Goal: Information Seeking & Learning: Learn about a topic

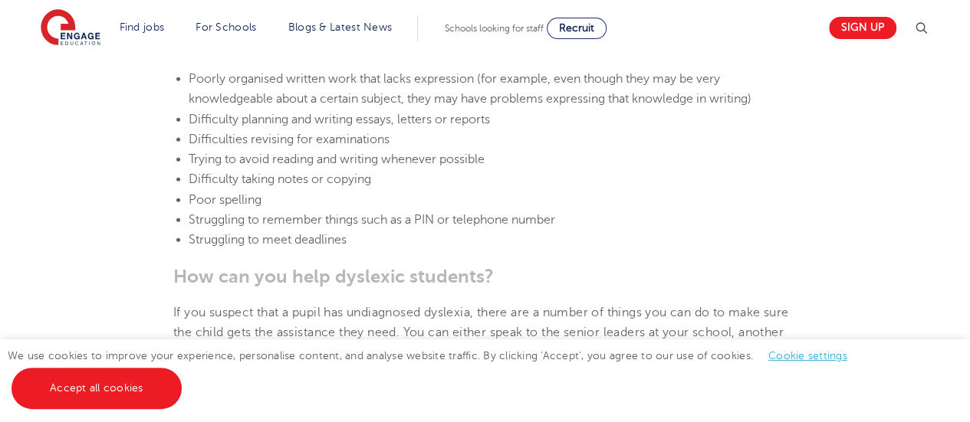
scroll to position [2224, 0]
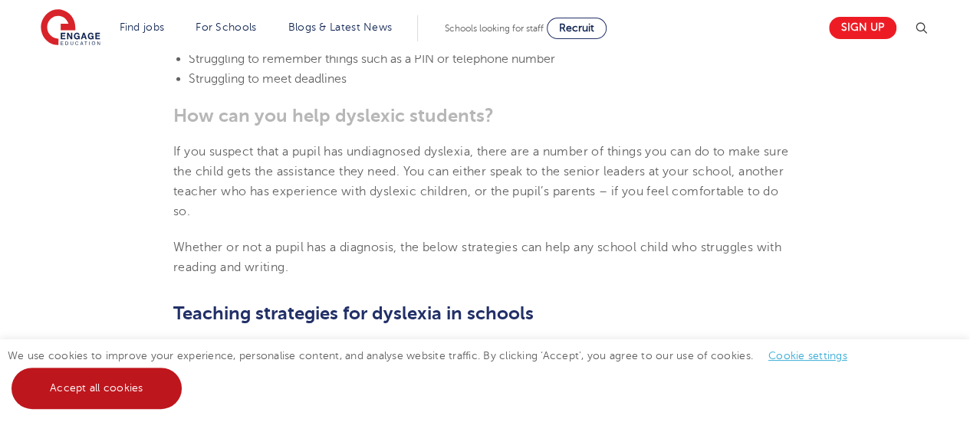
click at [113, 392] on link "Accept all cookies" at bounding box center [97, 388] width 170 height 41
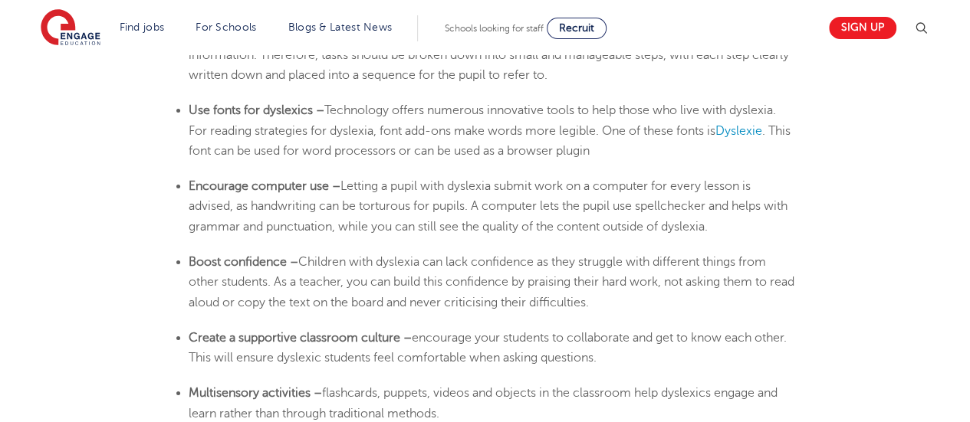
scroll to position [2684, 0]
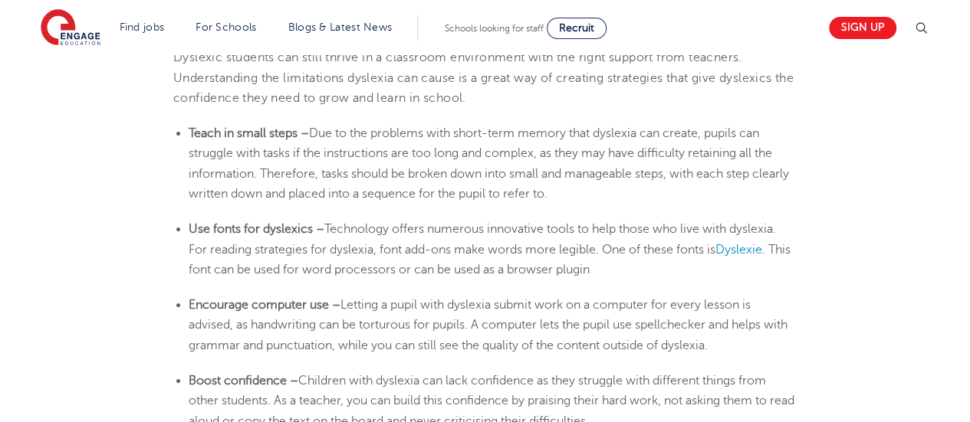
scroll to position [2530, 0]
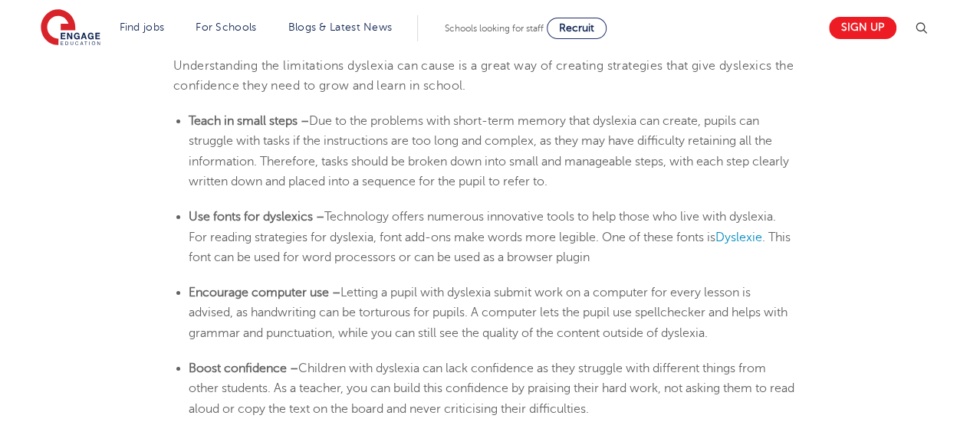
click at [414, 209] on li "Use fonts for dyslexics – Technology offers numerous innovative tools to help t…" at bounding box center [493, 237] width 608 height 61
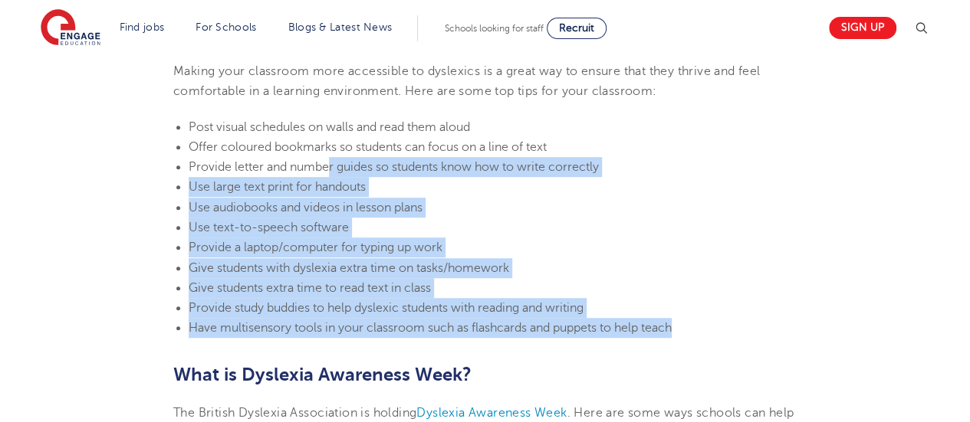
scroll to position [3297, 0]
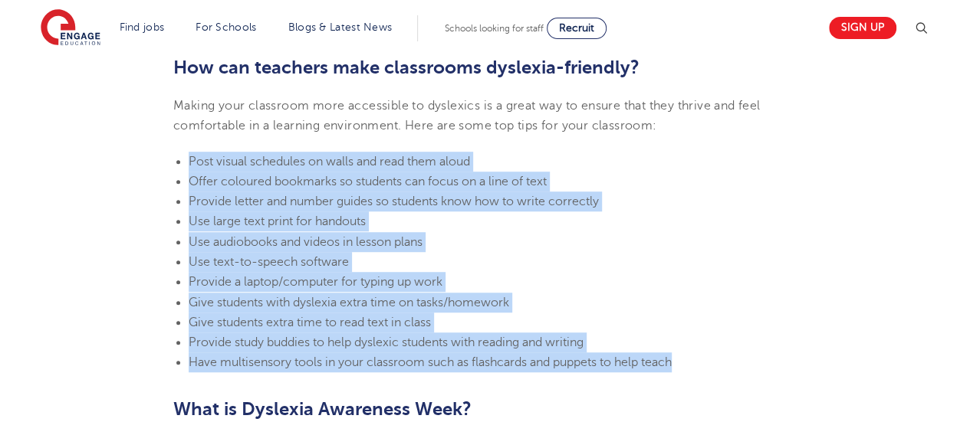
drag, startPoint x: 682, startPoint y: 290, endPoint x: 190, endPoint y: 159, distance: 509.4
click at [190, 159] on ul "Post visual schedules on walls and read them aloud Offer coloured bookmarks so …" at bounding box center [484, 263] width 623 height 222
copy ul "Post visual schedules on walls and read them aloud Offer coloured bookmarks so …"
click at [355, 294] on li "Give students with dyslexia extra time on tasks/homework" at bounding box center [493, 303] width 608 height 20
click at [466, 284] on li "Provide a laptop/computer for typing up work" at bounding box center [493, 282] width 608 height 20
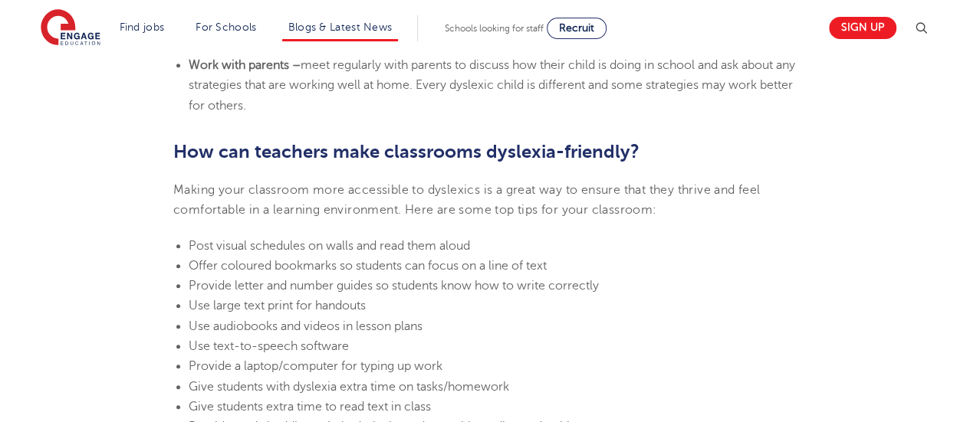
scroll to position [3067, 0]
